Goal: Transaction & Acquisition: Book appointment/travel/reservation

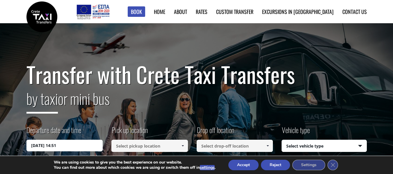
click at [42, 145] on input "19/08/2025 14:51" at bounding box center [64, 146] width 77 height 12
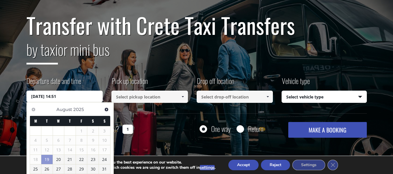
scroll to position [58, 0]
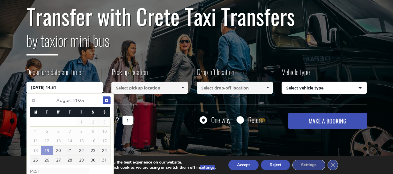
click at [106, 100] on span "Next" at bounding box center [106, 100] width 5 height 5
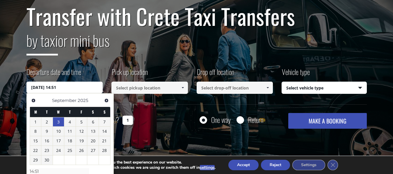
click at [61, 123] on link "3" at bounding box center [58, 122] width 11 height 9
type input "03/09/2025 00:00"
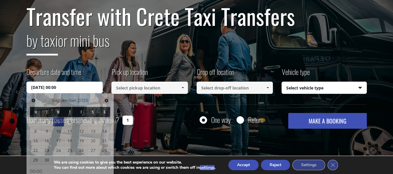
click at [168, 90] on input at bounding box center [149, 88] width 77 height 12
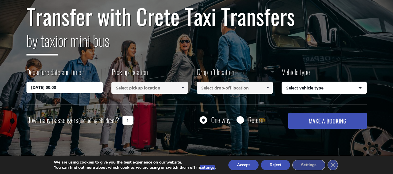
click at [183, 87] on span at bounding box center [182, 88] width 5 height 5
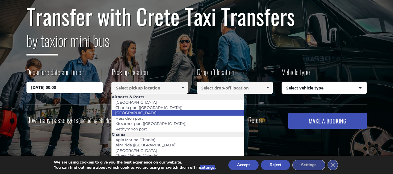
click at [142, 113] on link "Heraklion airport" at bounding box center [135, 113] width 49 height 8
type input "Heraklion airport"
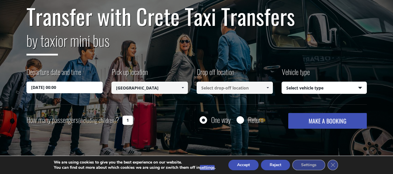
click at [268, 87] on span at bounding box center [267, 88] width 5 height 5
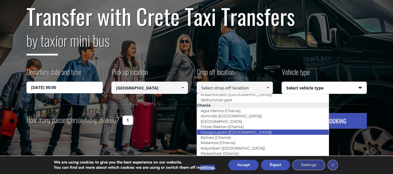
scroll to position [0, 0]
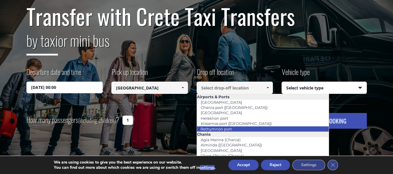
click at [224, 128] on link "Rethymnon port" at bounding box center [216, 129] width 39 height 8
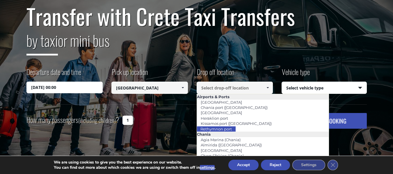
type input "Rethymnon port"
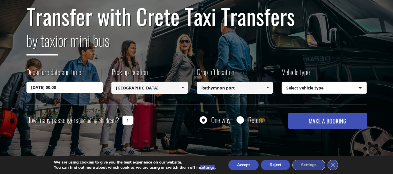
click at [360, 87] on select "Select vehicle type Taxi (4 passengers) Mercedes E Class Mini Van (7 passengers…" at bounding box center [324, 88] width 85 height 12
select select "540"
click at [282, 82] on select "Select vehicle type Taxi (4 passengers) Mercedes E Class Mini Van (7 passengers…" at bounding box center [324, 88] width 85 height 12
click at [320, 121] on button "MAKE A BOOKING" at bounding box center [327, 121] width 78 height 16
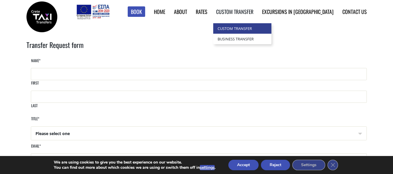
click at [256, 28] on link "Custom Transfer" at bounding box center [242, 28] width 58 height 10
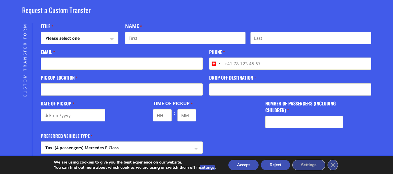
scroll to position [146, 0]
